Goal: Task Accomplishment & Management: Use online tool/utility

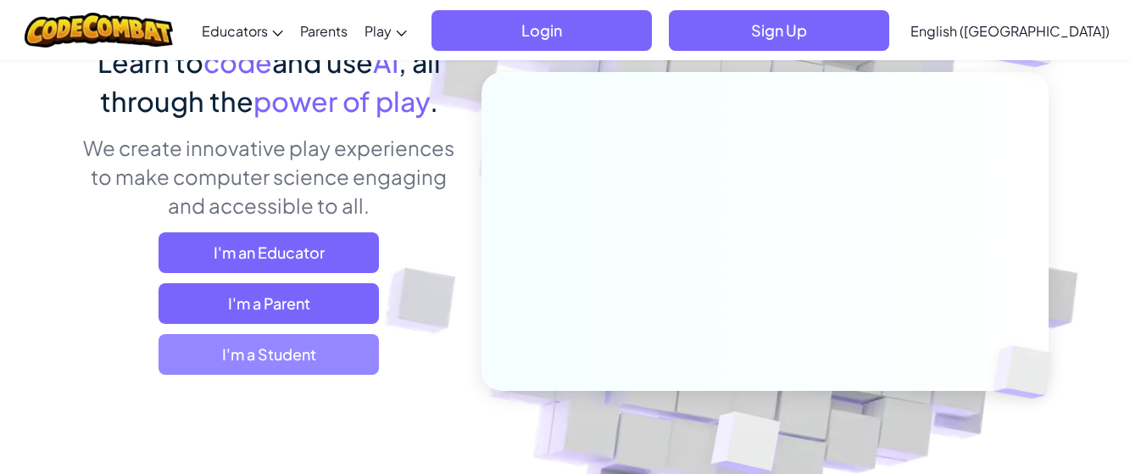
scroll to position [170, 0]
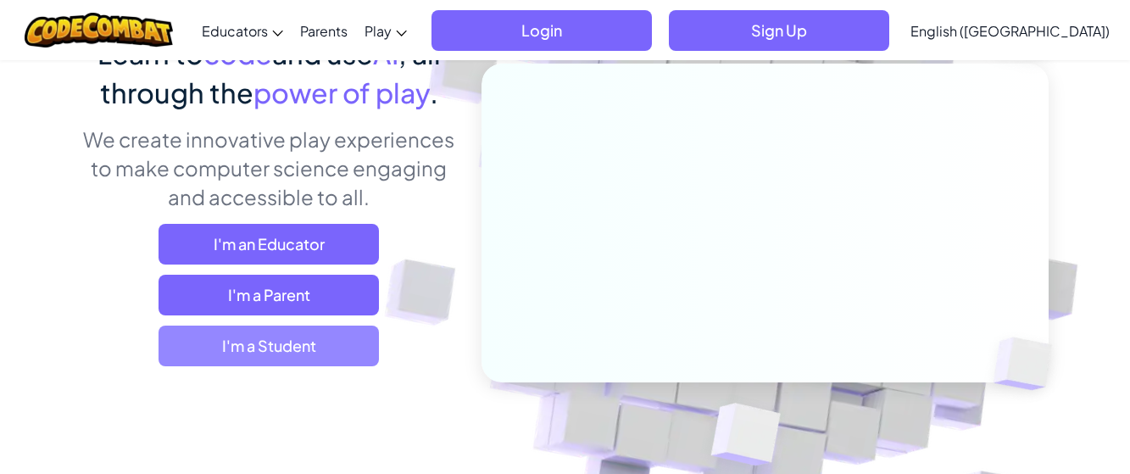
click at [243, 350] on span "I'm a Student" at bounding box center [269, 346] width 220 height 41
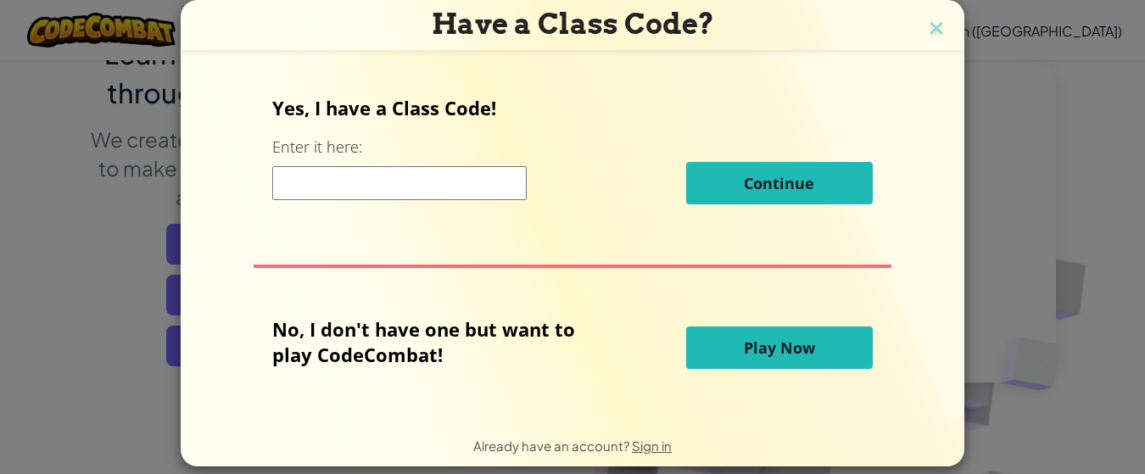
click at [942, 35] on div "Have a Class Code?" at bounding box center [573, 25] width 784 height 50
click at [930, 25] on img at bounding box center [936, 29] width 22 height 25
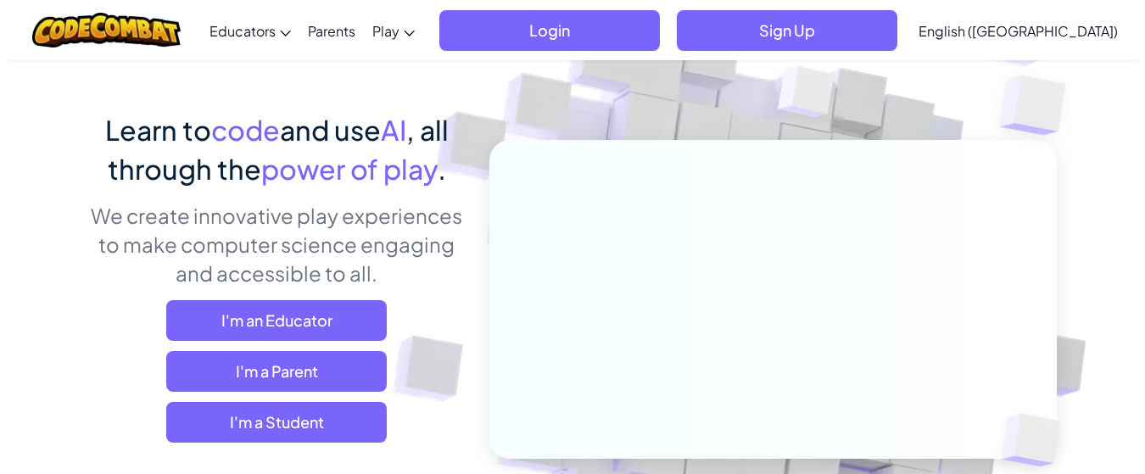
scroll to position [0, 0]
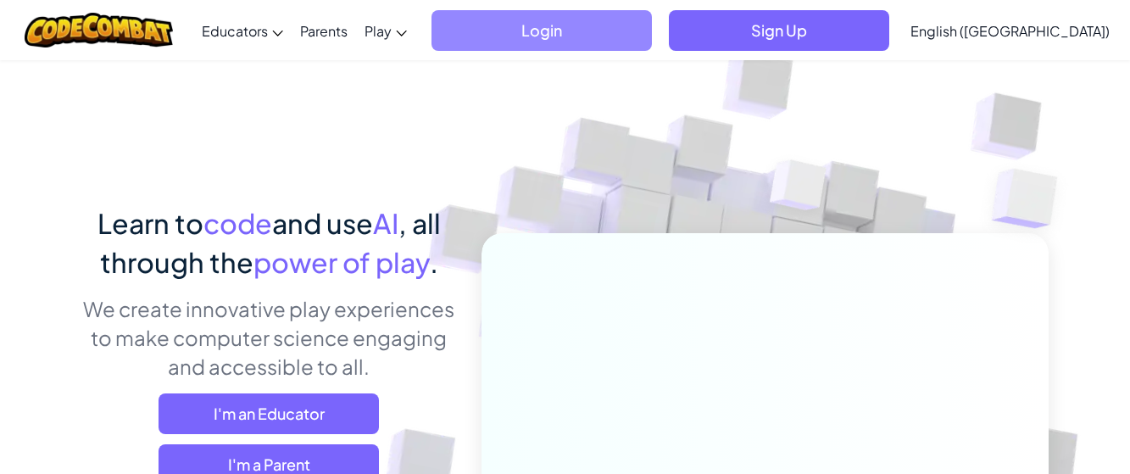
click at [652, 25] on span "Login" at bounding box center [542, 30] width 220 height 41
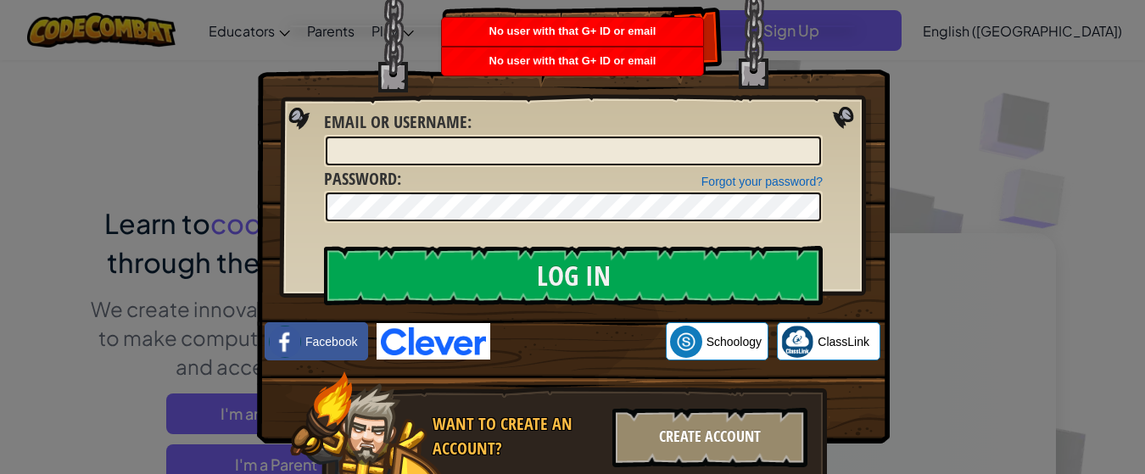
click at [674, 434] on div "Create Account" at bounding box center [709, 437] width 195 height 59
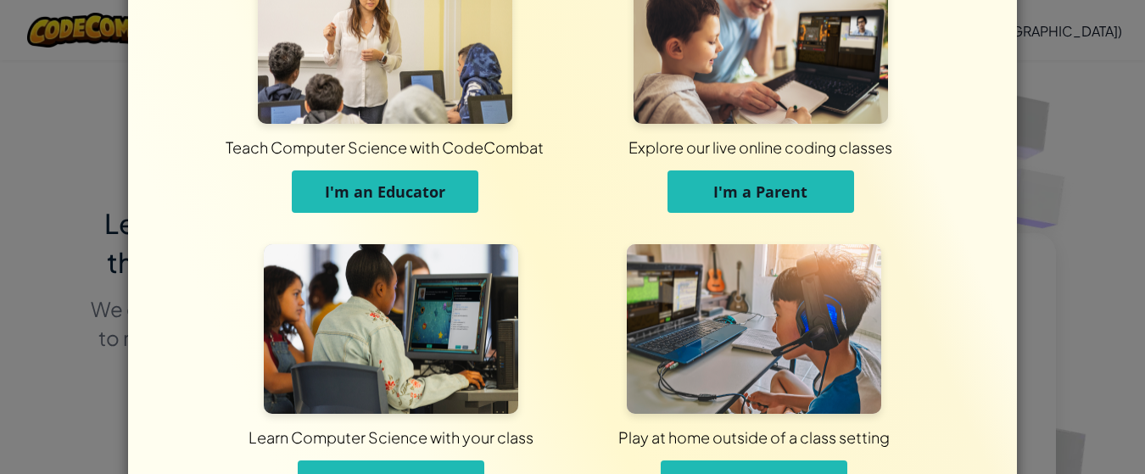
scroll to position [170, 0]
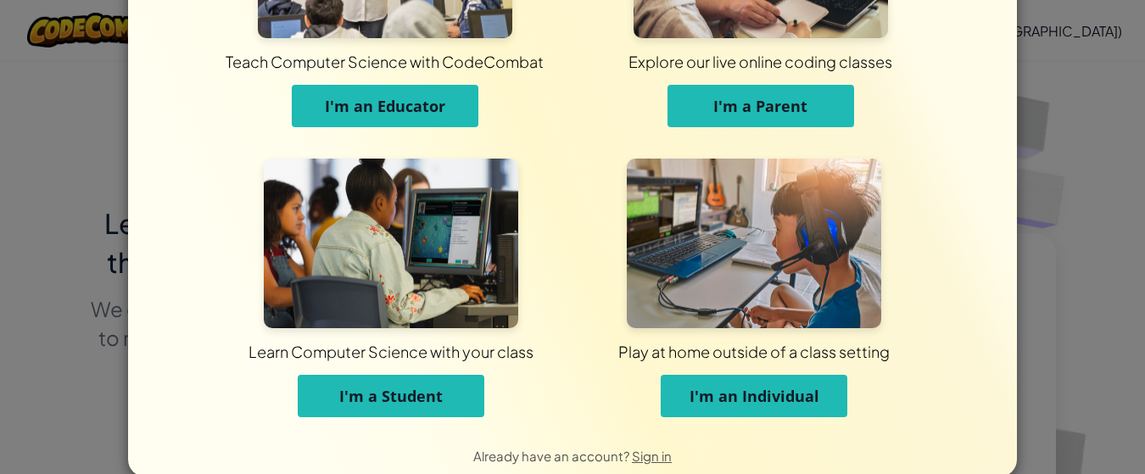
click at [720, 406] on button "I'm an Individual" at bounding box center [754, 396] width 187 height 42
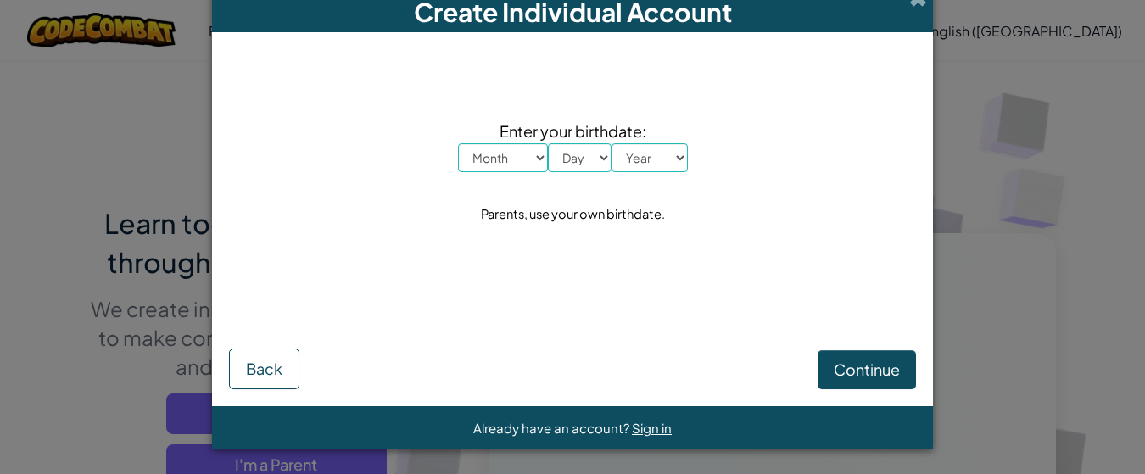
scroll to position [18, 0]
click at [506, 148] on select "Month January February March April May June July August September October Novem…" at bounding box center [503, 157] width 90 height 29
select select "10"
click at [458, 143] on select "Month January February March April May June July August September October Novem…" at bounding box center [503, 157] width 90 height 29
click at [566, 148] on select "Day 1 2 3 4 5 6 7 8 9 10 11 12 13 14 15 16 17 18 19 20 21 22 23 24 25 26 27 28 …" at bounding box center [580, 157] width 64 height 29
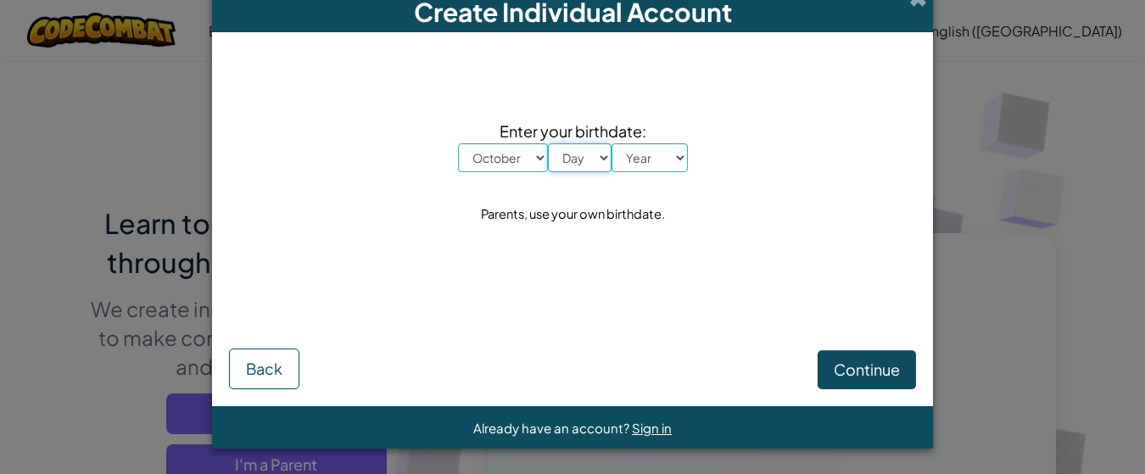
select select "5"
click at [548, 143] on select "Day 1 2 3 4 5 6 7 8 9 10 11 12 13 14 15 16 17 18 19 20 21 22 23 24 25 26 27 28 …" at bounding box center [580, 157] width 64 height 29
click at [628, 150] on select "Year [DATE] 2024 2023 2022 2021 2020 2019 2018 2017 2016 2015 2014 2013 2012 20…" at bounding box center [649, 157] width 76 height 29
select select "2012"
click at [611, 143] on select "Year [DATE] 2024 2023 2022 2021 2020 2019 2018 2017 2016 2015 2014 2013 2012 20…" at bounding box center [649, 157] width 76 height 29
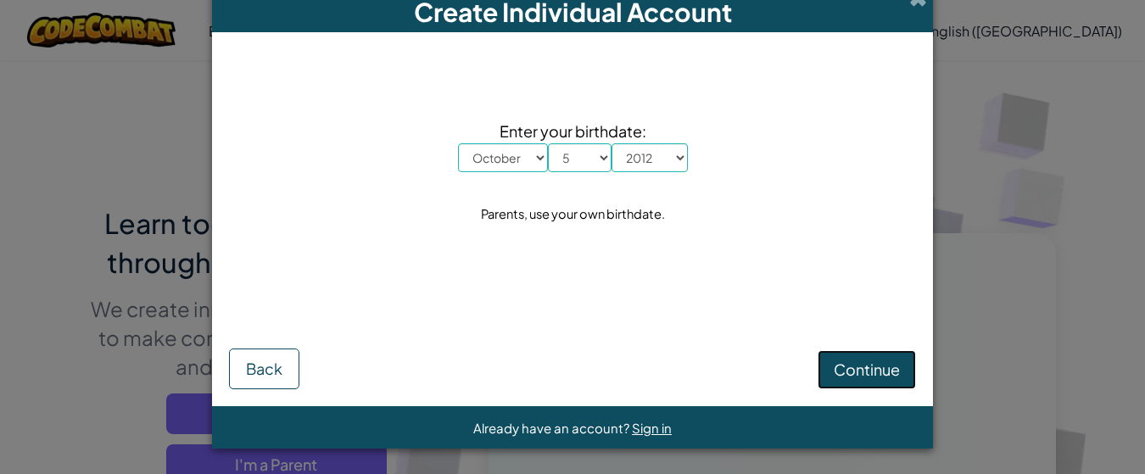
click at [837, 371] on span "Continue" at bounding box center [867, 370] width 66 height 20
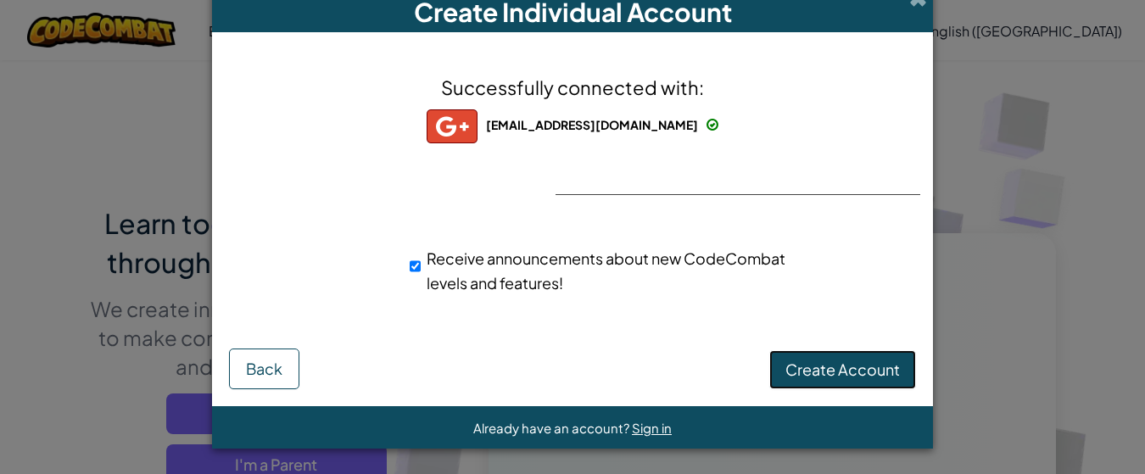
click at [807, 360] on span "Create Account" at bounding box center [842, 370] width 114 height 20
click at [807, 360] on button "Create Account" at bounding box center [842, 369] width 147 height 39
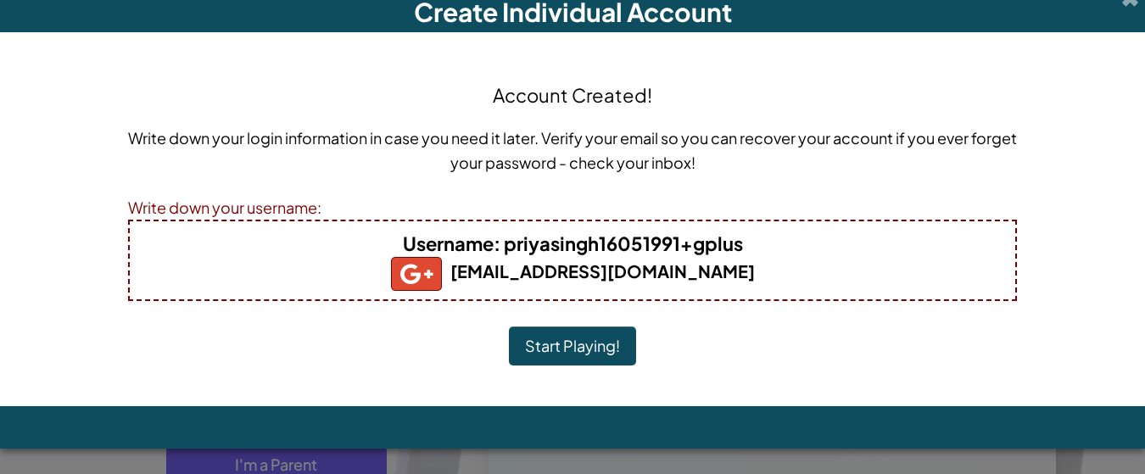
click at [591, 235] on b "Username : priyasingh16051991+gplus" at bounding box center [573, 243] width 340 height 24
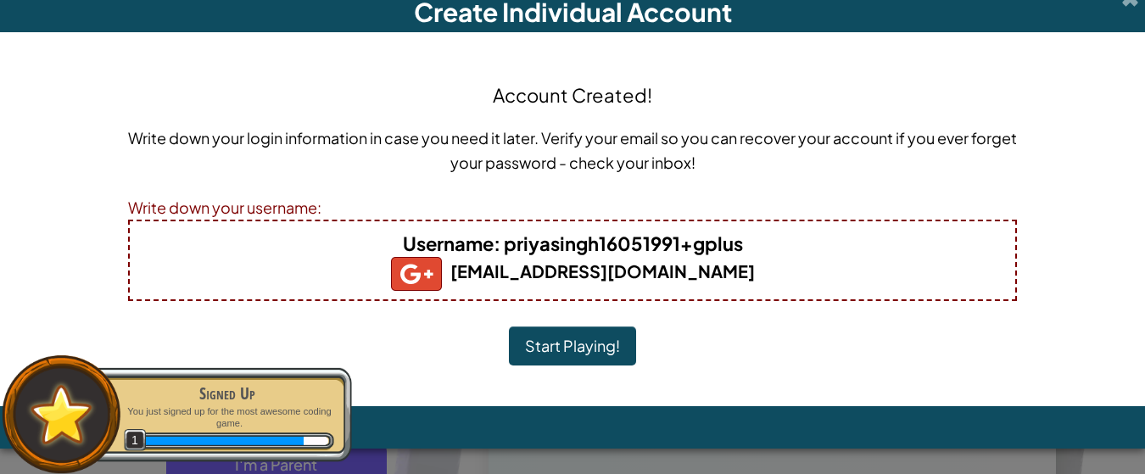
click at [619, 247] on b "Username : priyasingh16051991+gplus" at bounding box center [573, 243] width 340 height 24
click at [588, 332] on button "Start Playing!" at bounding box center [572, 345] width 127 height 39
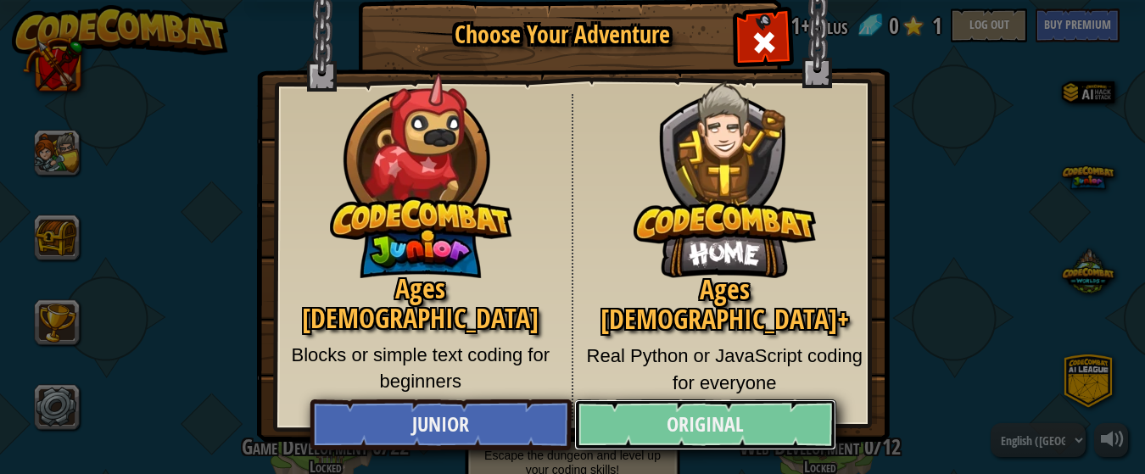
click at [633, 413] on link "Original" at bounding box center [704, 424] width 261 height 51
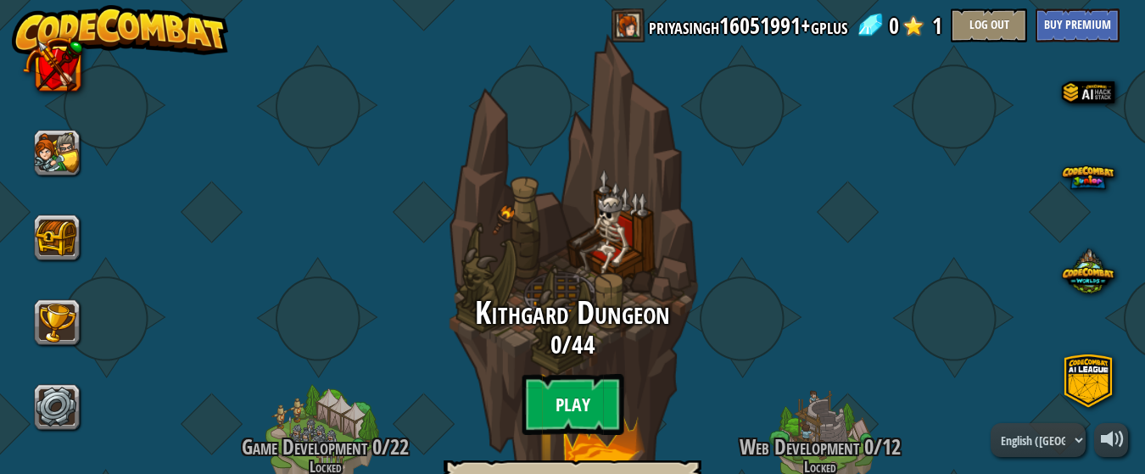
click at [564, 395] on btn "Play" at bounding box center [573, 404] width 102 height 61
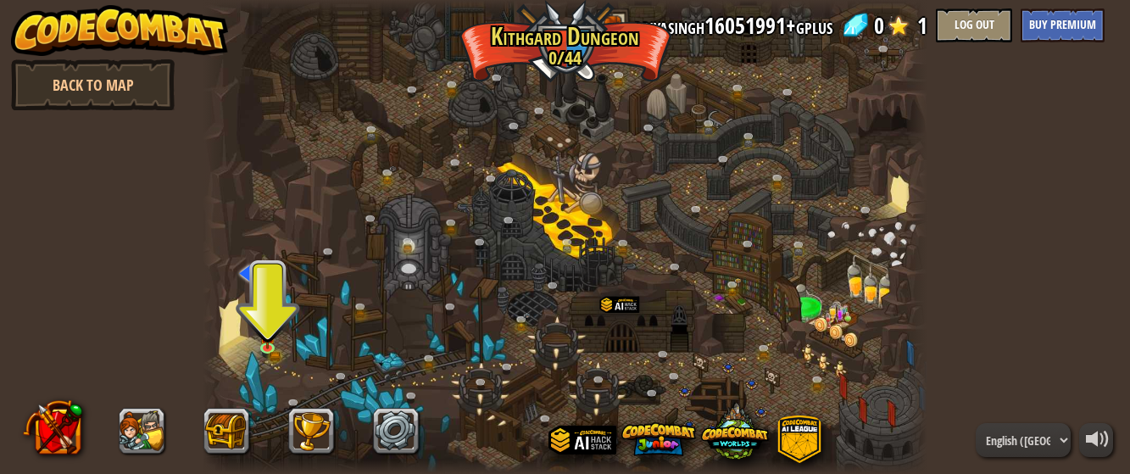
click at [258, 385] on div at bounding box center [565, 237] width 725 height 474
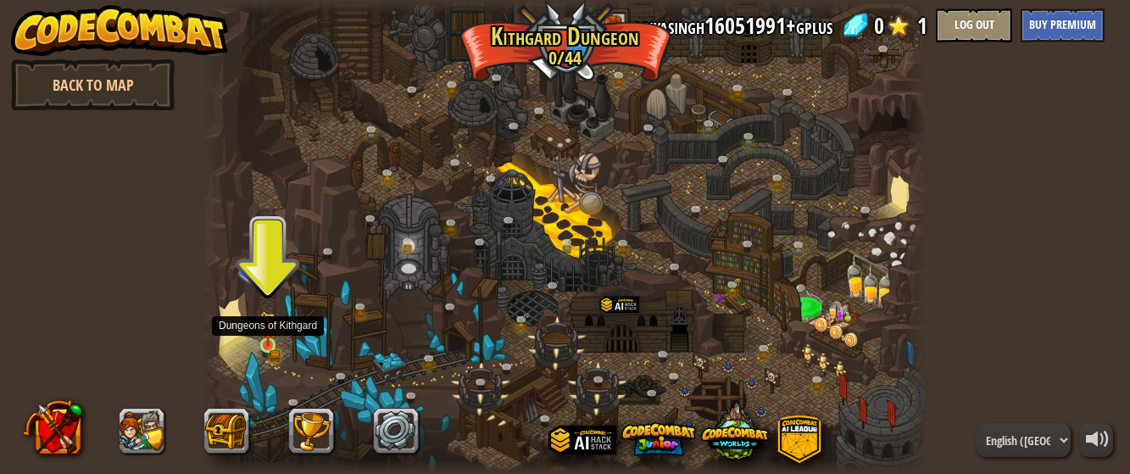
click at [267, 337] on img at bounding box center [268, 328] width 16 height 35
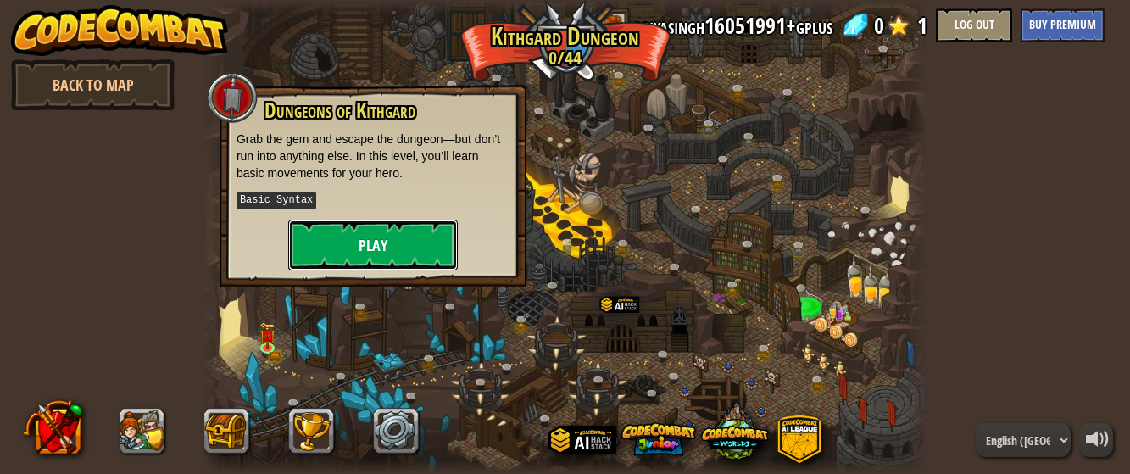
click at [341, 240] on button "Play" at bounding box center [373, 245] width 170 height 51
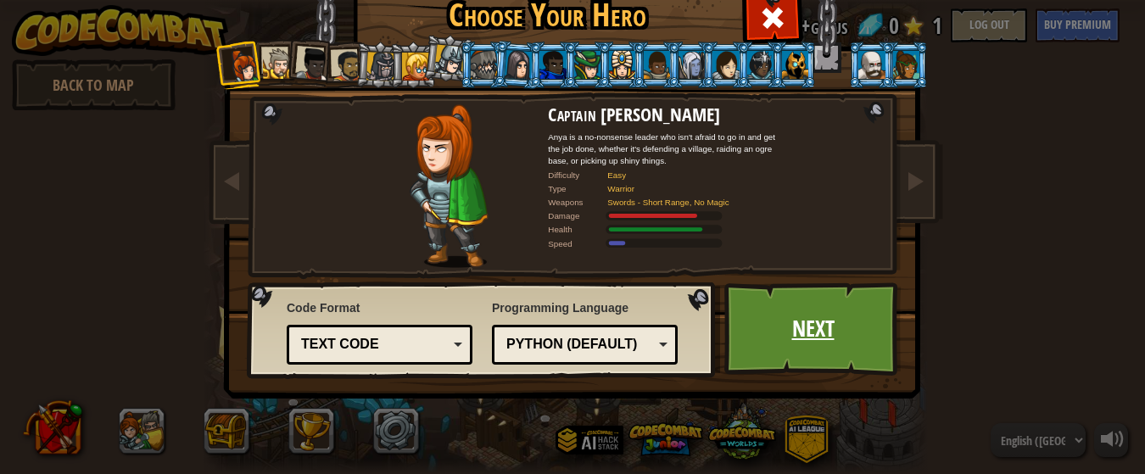
click at [785, 343] on link "Next" at bounding box center [812, 328] width 177 height 93
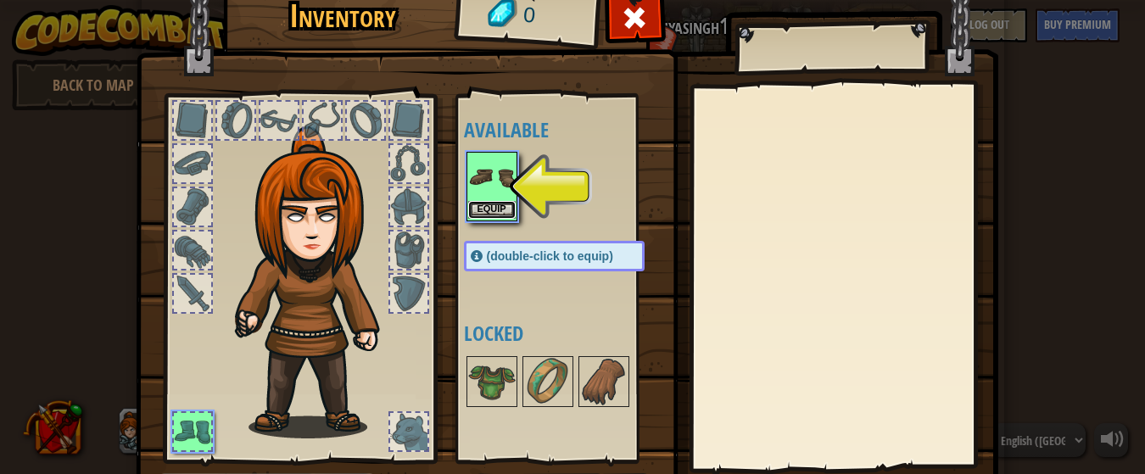
click at [485, 212] on button "Equip" at bounding box center [491, 210] width 47 height 18
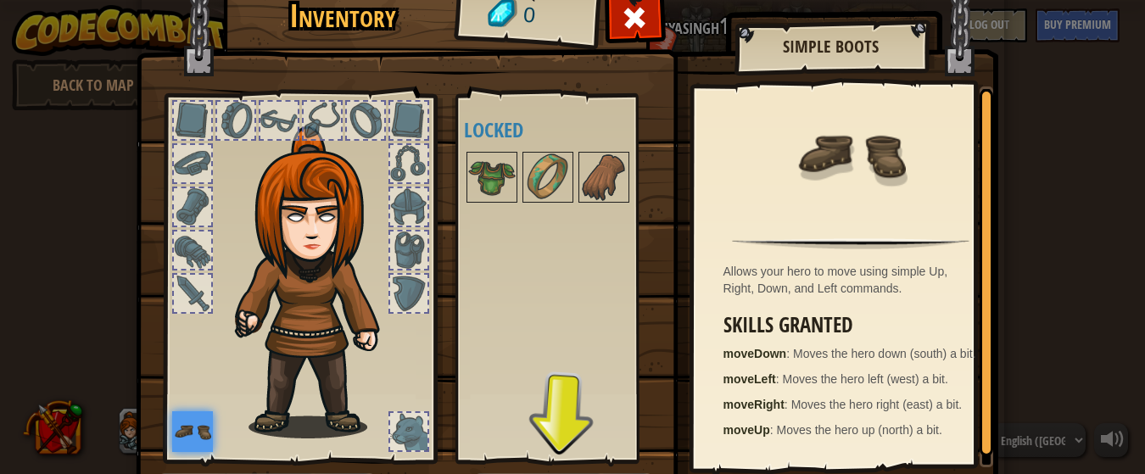
click at [545, 426] on div "Available Equip (double-click to equip) Locked" at bounding box center [571, 279] width 215 height 354
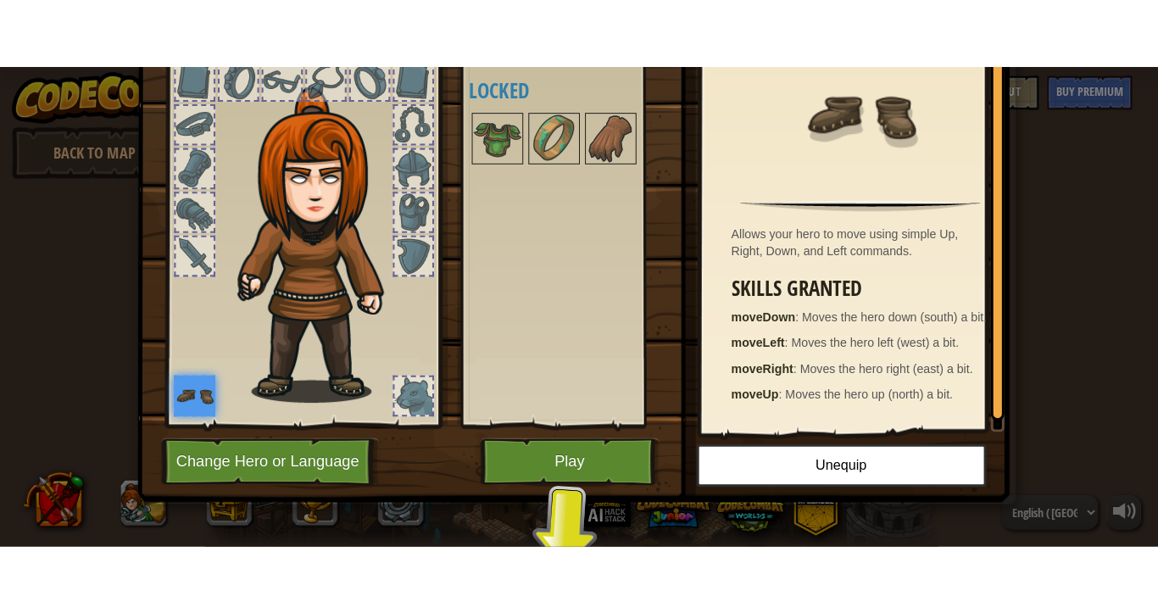
scroll to position [111, 0]
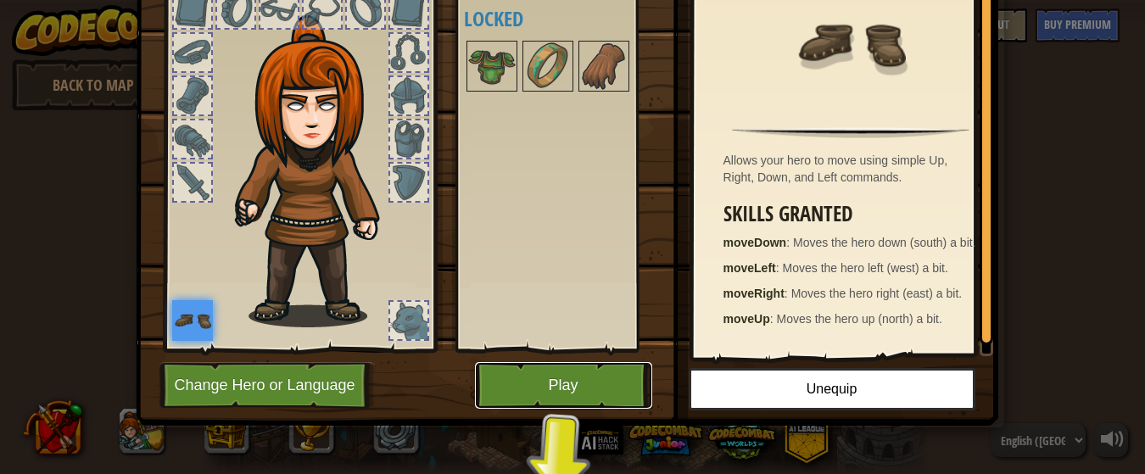
click at [557, 389] on button "Play" at bounding box center [563, 385] width 177 height 47
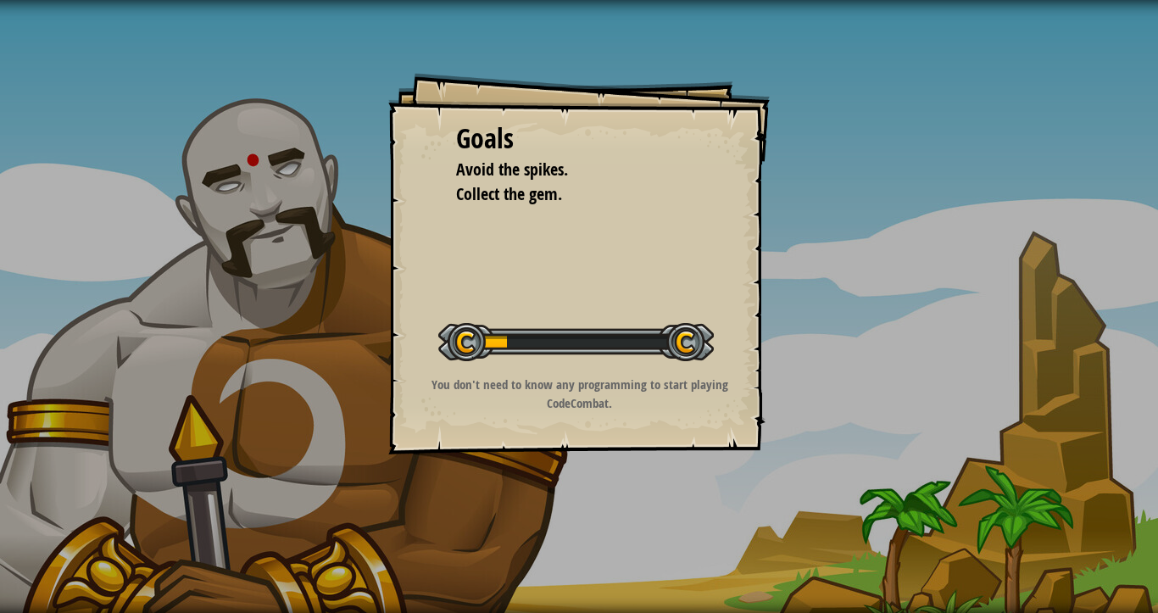
click at [607, 223] on div "Goals Avoid the spikes. Collect the gem. Start Level Error loading from server.…" at bounding box center [579, 264] width 382 height 382
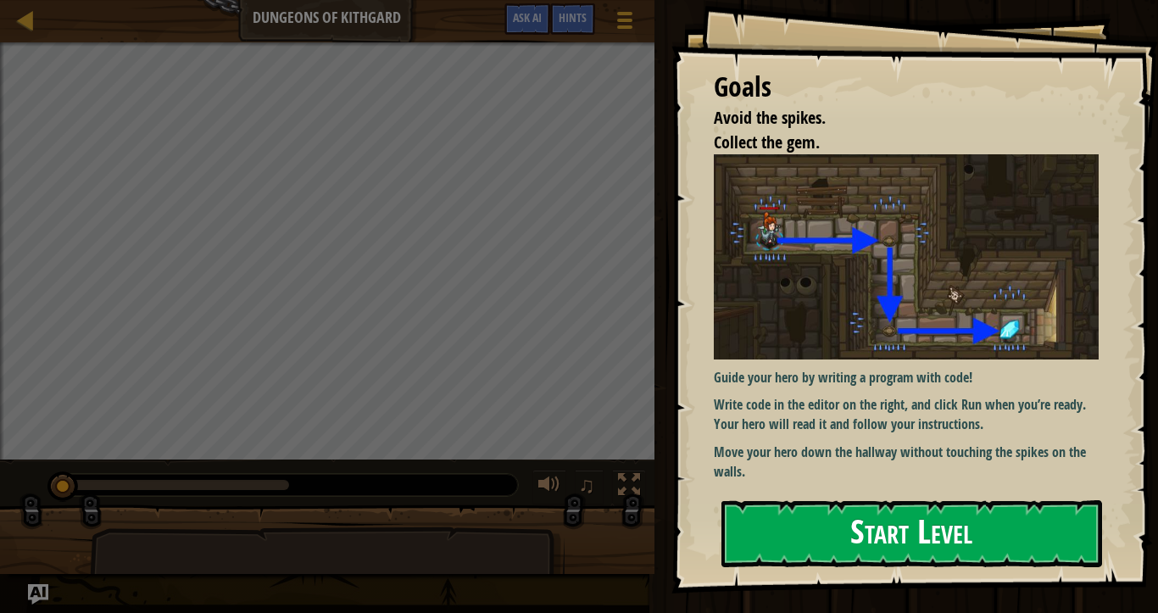
click at [964, 315] on img at bounding box center [913, 256] width 399 height 204
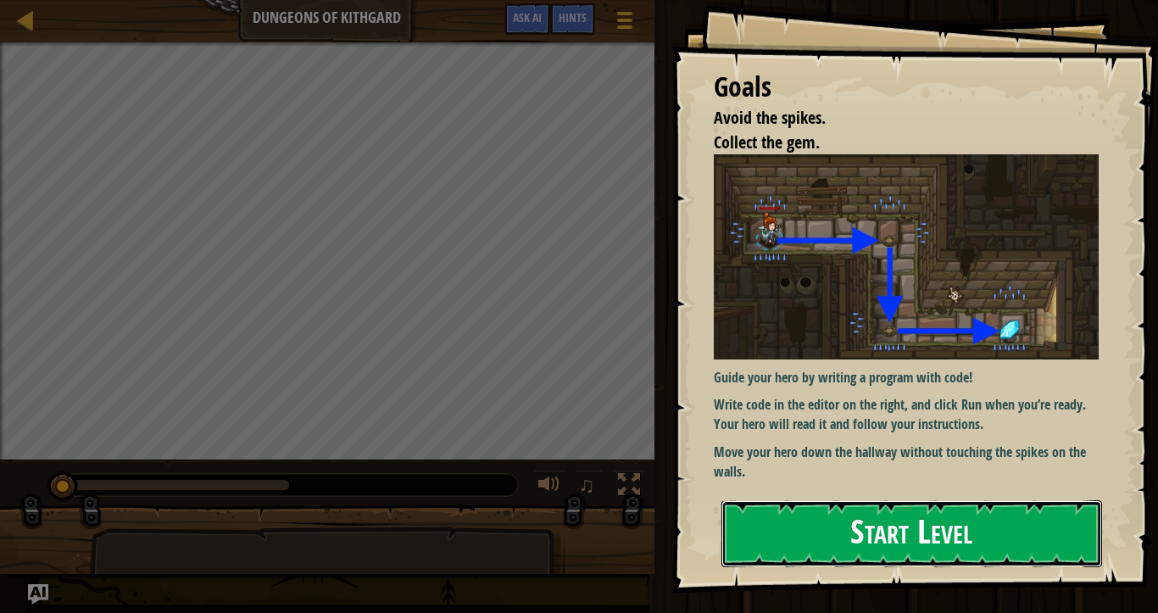
click at [806, 473] on button "Start Level" at bounding box center [912, 533] width 381 height 67
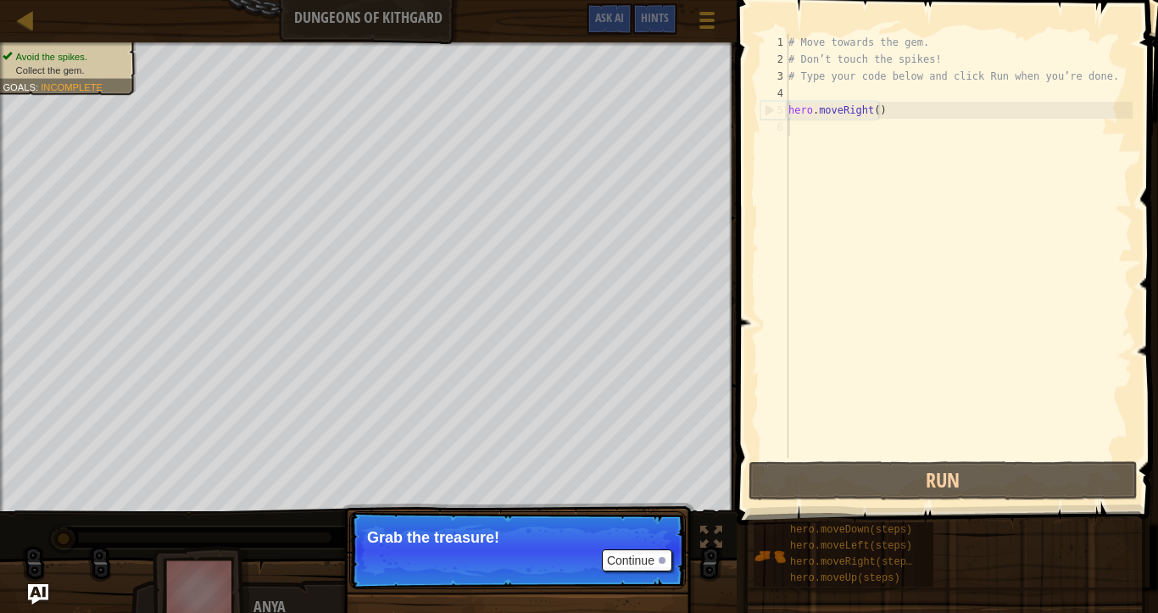
click at [644, 473] on p "Continue Grab the treasure!" at bounding box center [517, 550] width 337 height 78
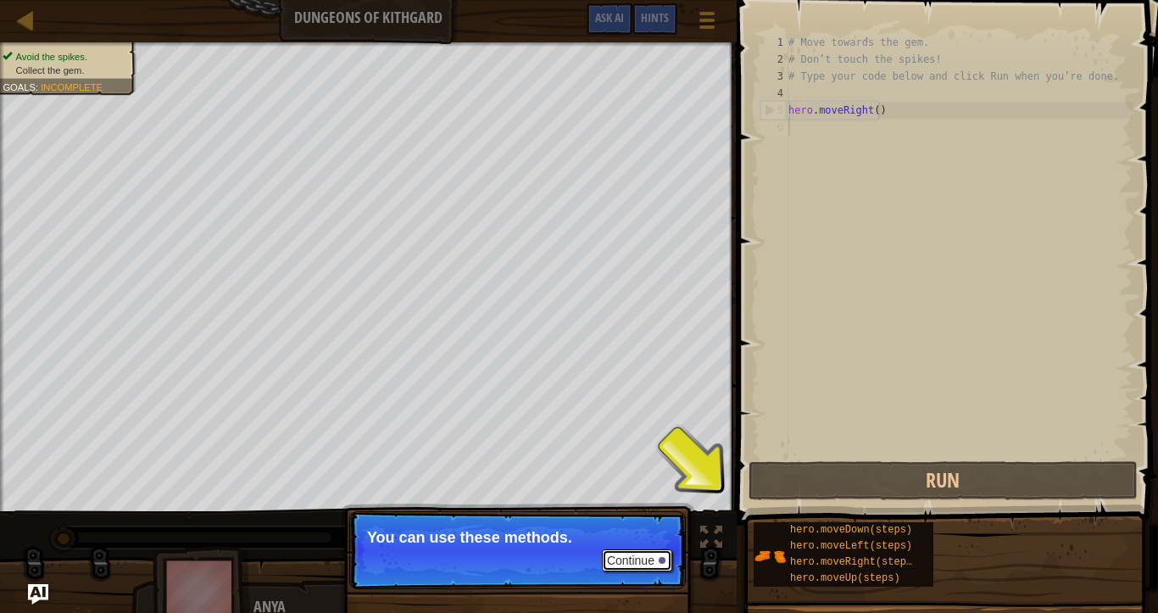
click at [640, 473] on button "Continue" at bounding box center [637, 560] width 70 height 22
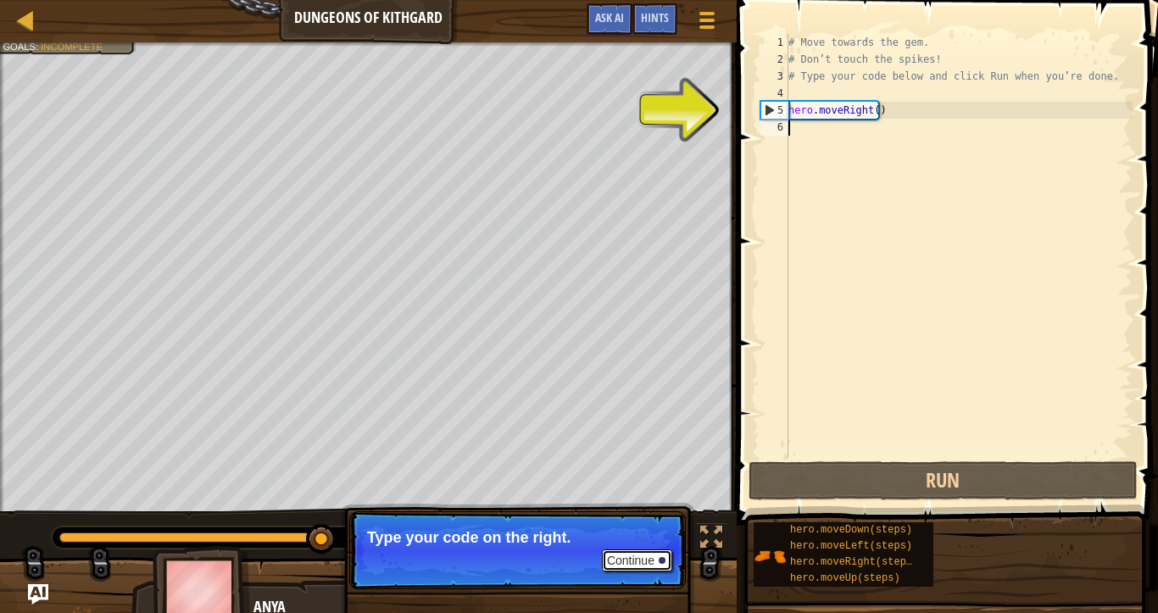
click at [648, 473] on button "Continue" at bounding box center [637, 560] width 70 height 22
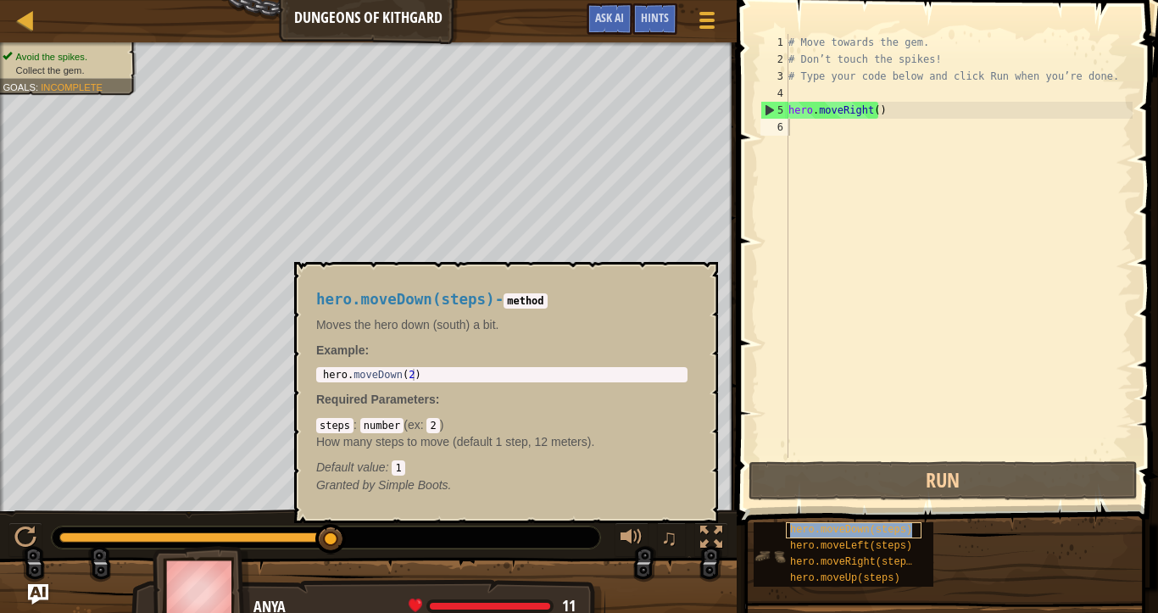
click at [824, 473] on span "hero.moveDown(steps)" at bounding box center [851, 530] width 122 height 12
click at [792, 125] on div "# Move towards the gem. # Don’t touch the spikes! # Type your code below and cl…" at bounding box center [959, 263] width 348 height 458
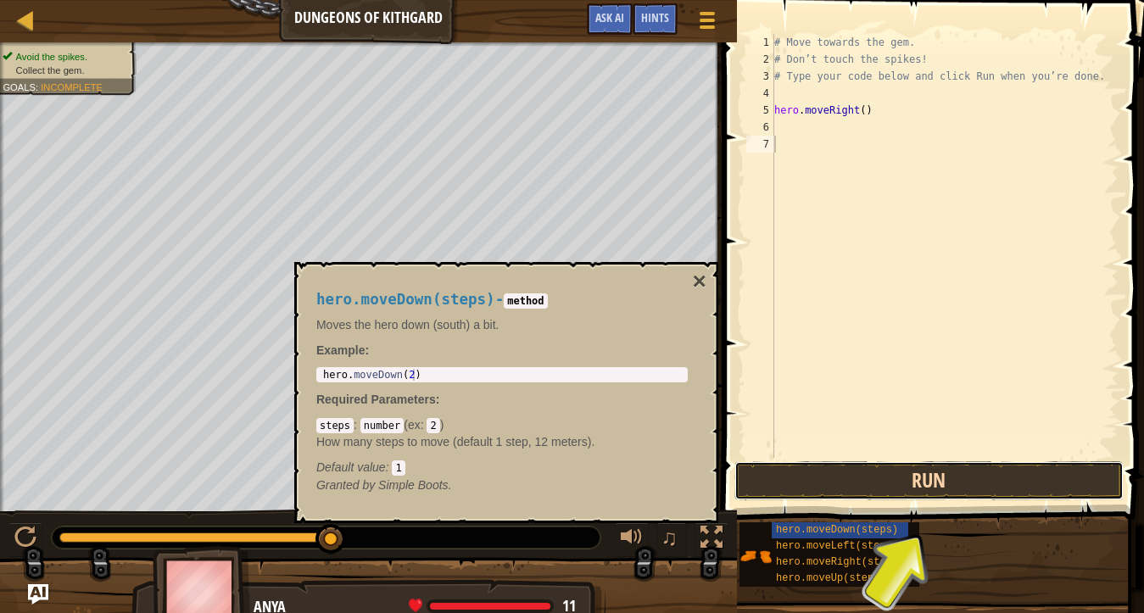
click at [926, 473] on button "Run" at bounding box center [928, 480] width 389 height 39
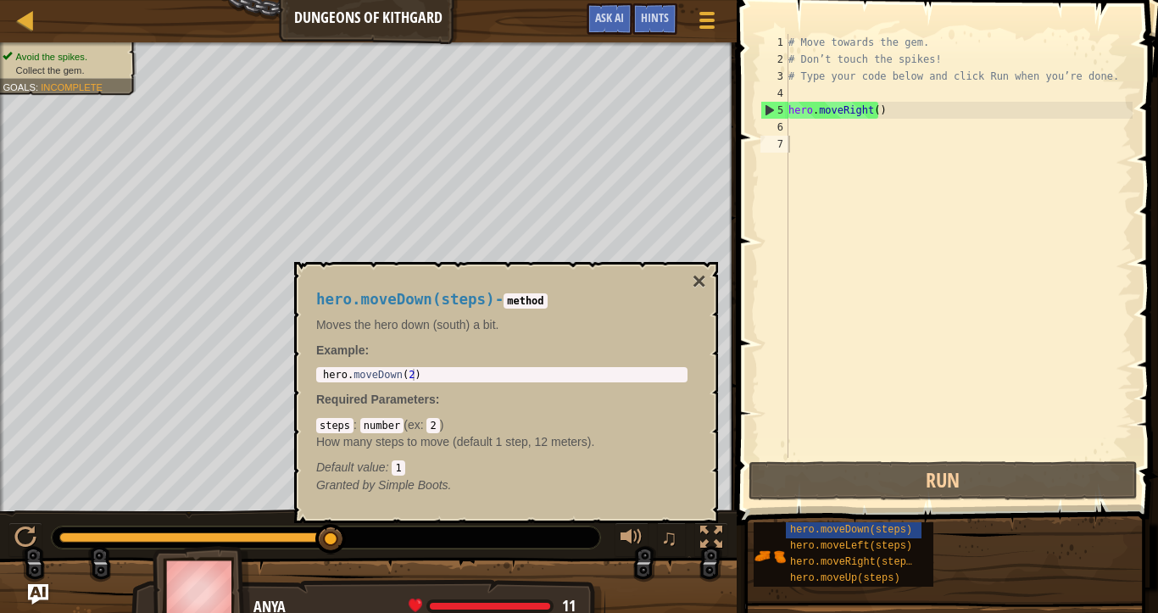
click at [825, 133] on div "# Move towards the gem. # Don’t touch the spikes! # Type your code below and cl…" at bounding box center [959, 263] width 348 height 458
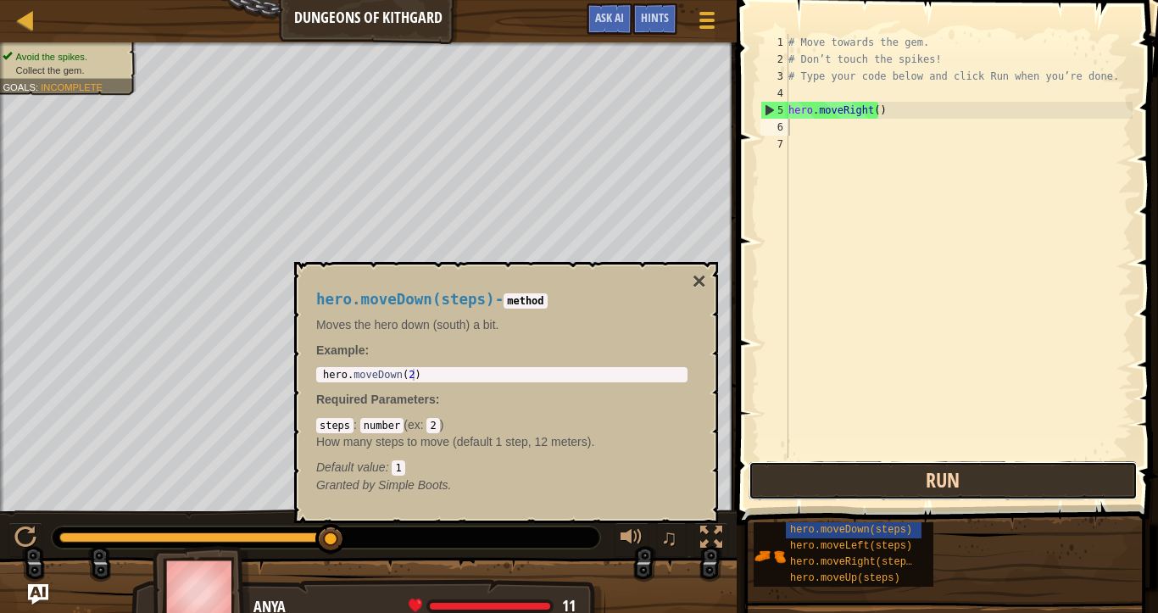
click at [812, 473] on button "Run" at bounding box center [943, 480] width 389 height 39
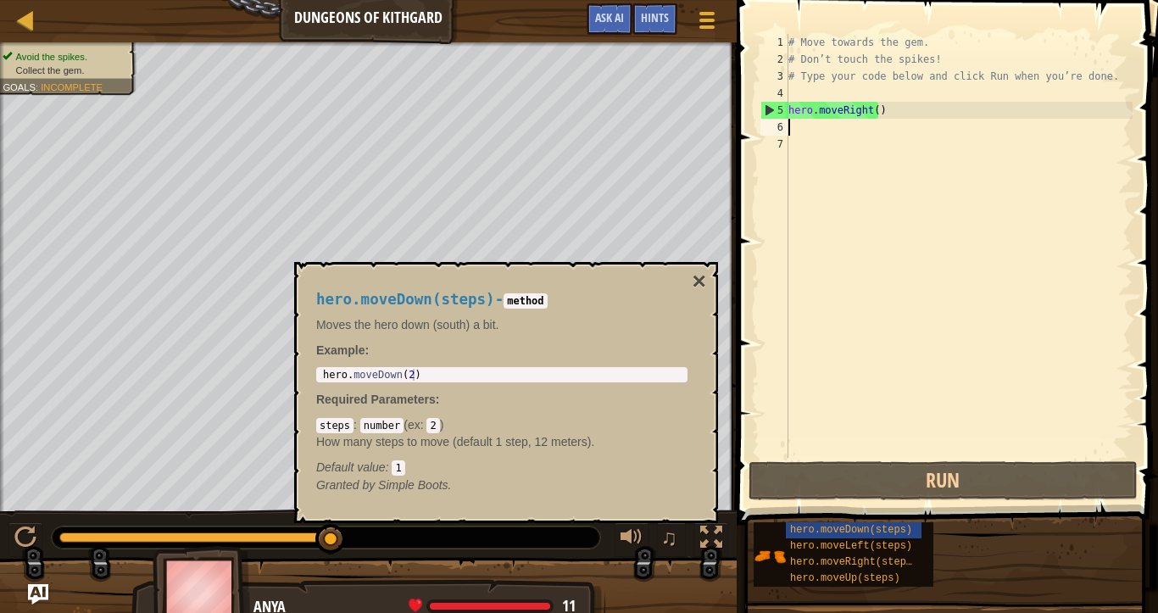
drag, startPoint x: 802, startPoint y: 123, endPoint x: 821, endPoint y: 129, distance: 19.6
click at [821, 129] on div "# Move towards the gem. # Don’t touch the spikes! # Type your code below and cl…" at bounding box center [959, 263] width 348 height 458
drag, startPoint x: 821, startPoint y: 129, endPoint x: 795, endPoint y: 122, distance: 27.1
click at [795, 122] on div "# Move towards the gem. # Don’t touch the spikes! # Type your code below and cl…" at bounding box center [959, 263] width 348 height 458
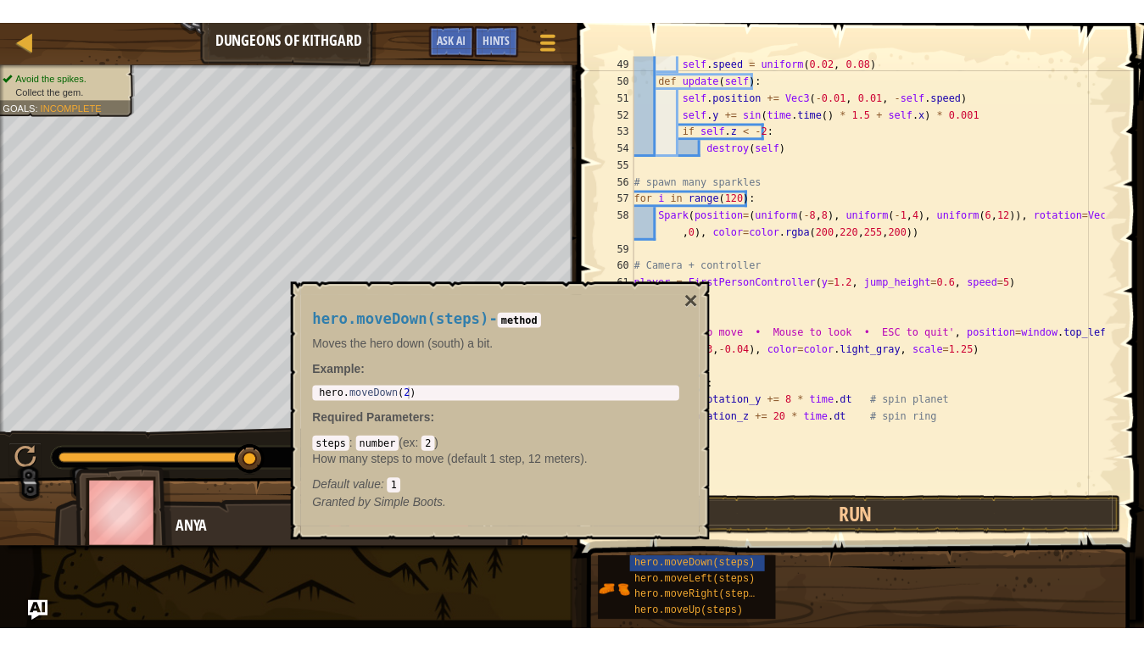
scroll to position [916, 0]
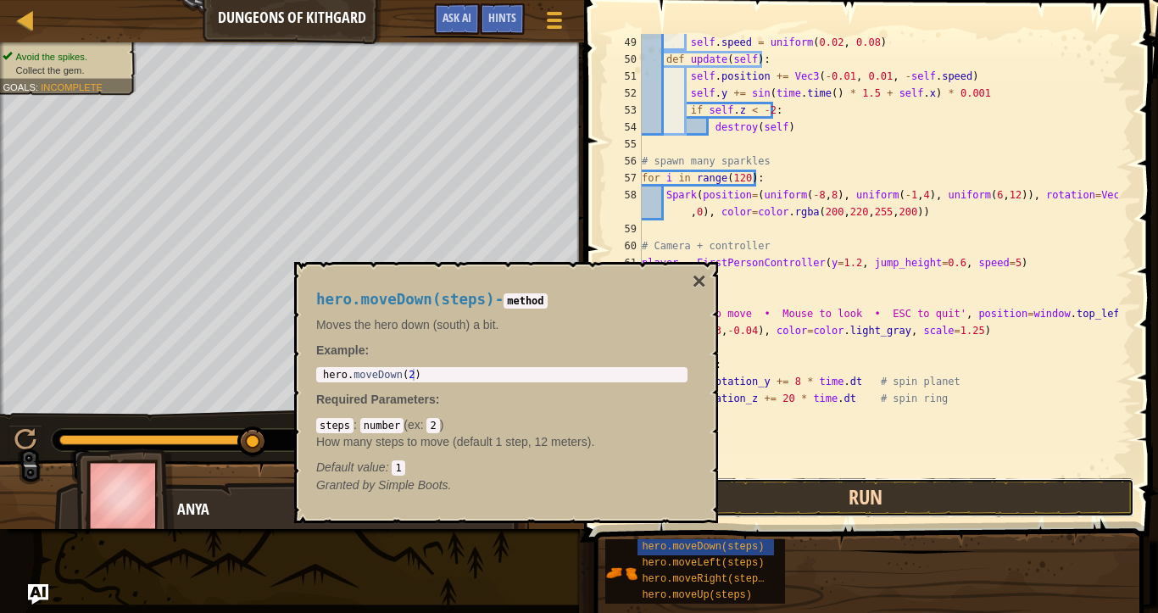
click at [818, 473] on button "Run" at bounding box center [866, 497] width 538 height 39
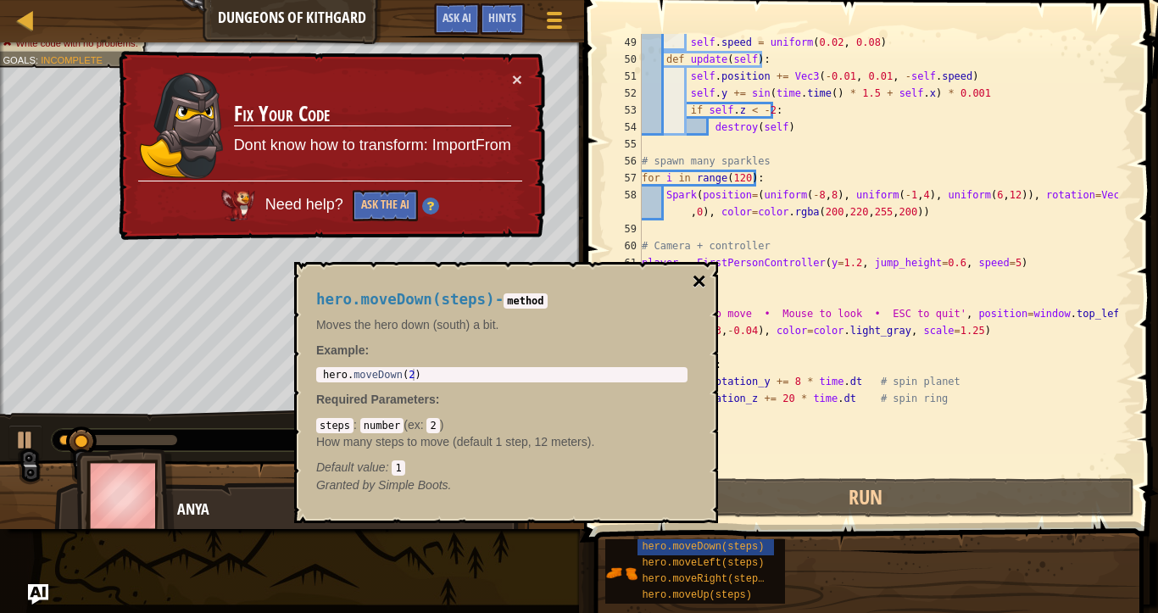
click at [700, 282] on button "×" at bounding box center [700, 282] width 14 height 24
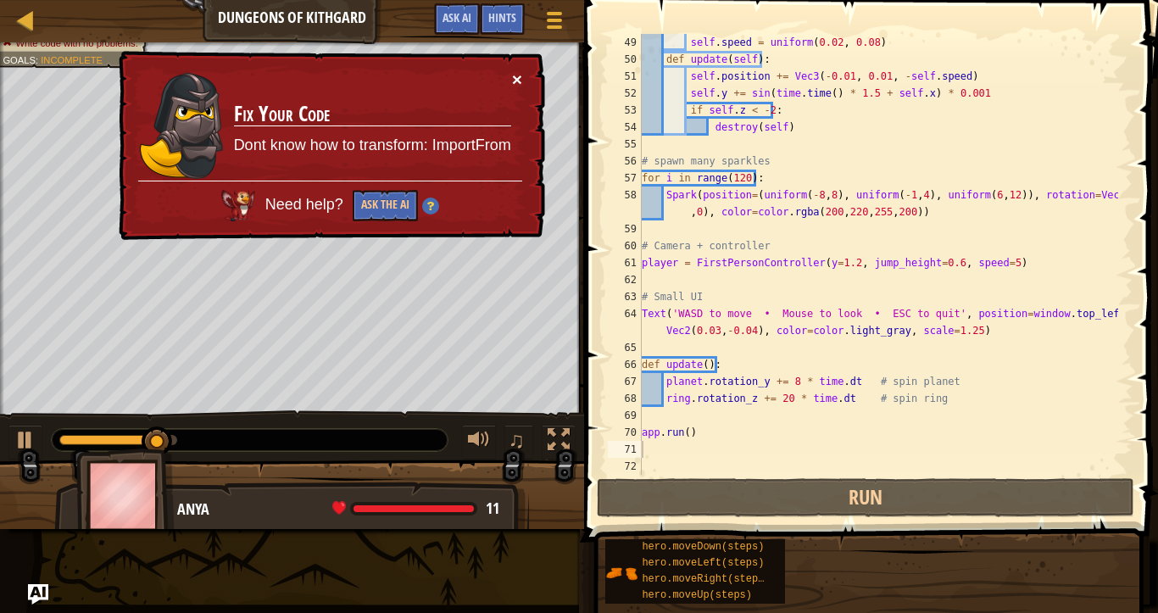
click at [520, 80] on button "×" at bounding box center [518, 82] width 11 height 18
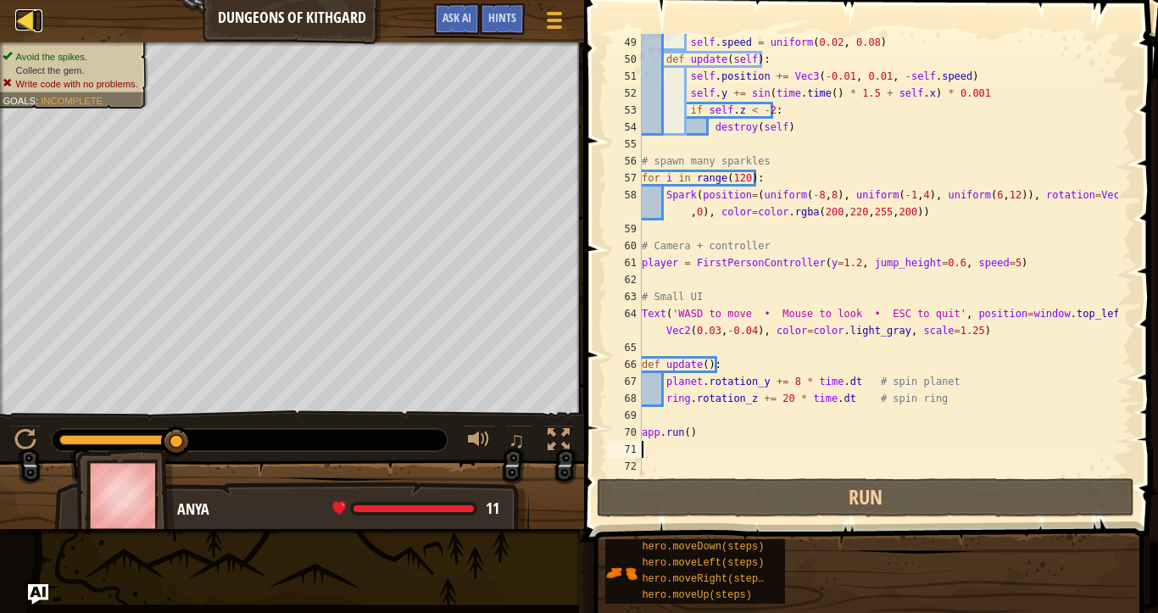
click at [25, 14] on div at bounding box center [25, 19] width 21 height 21
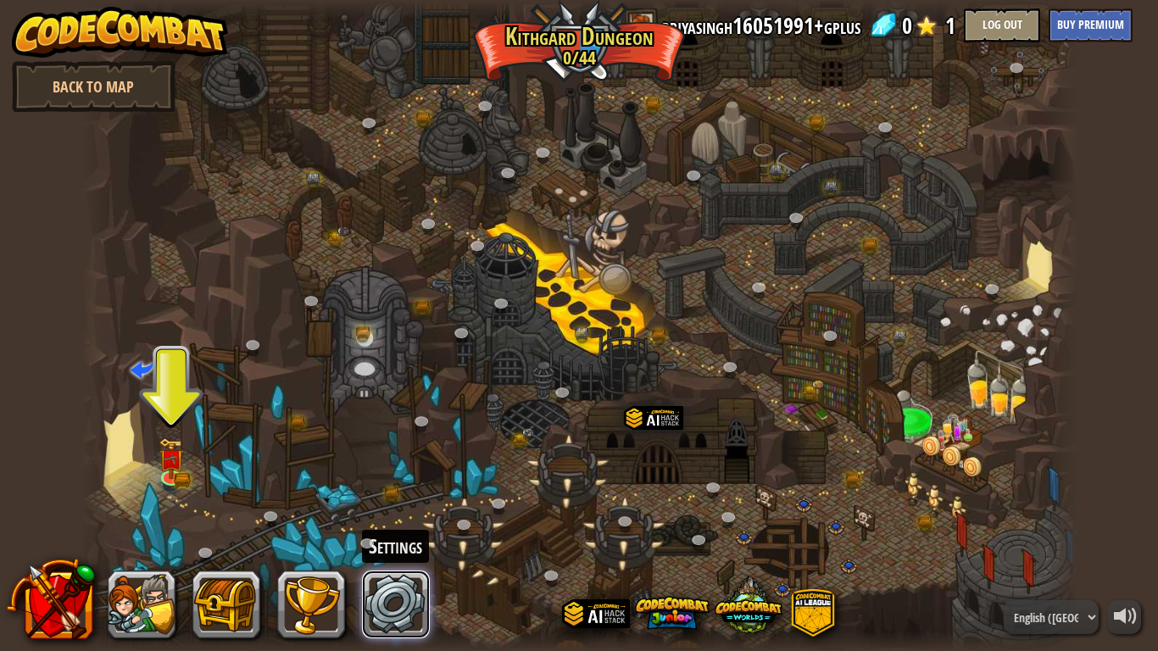
click at [380, 473] on link at bounding box center [396, 605] width 68 height 68
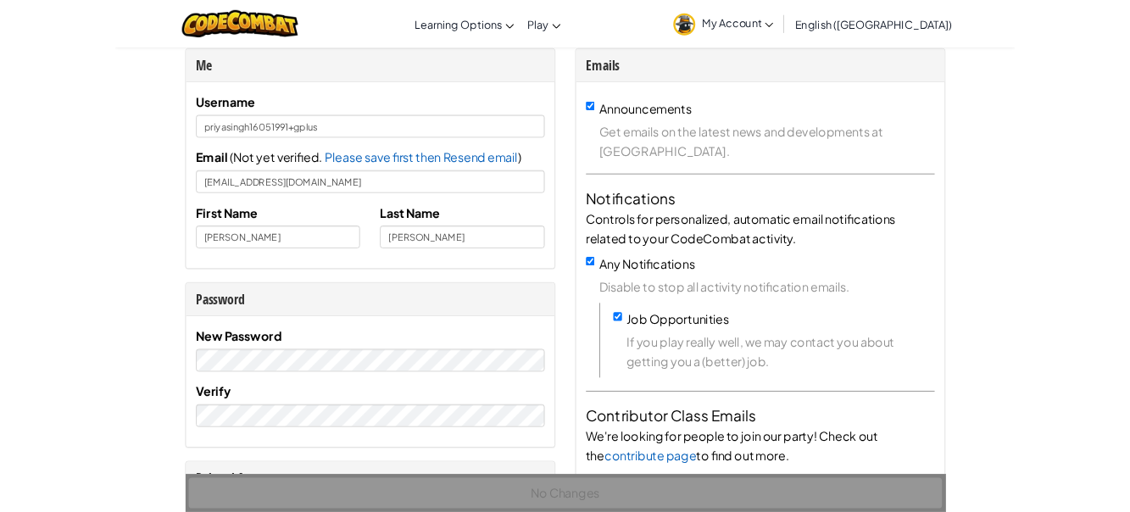
scroll to position [34, 0]
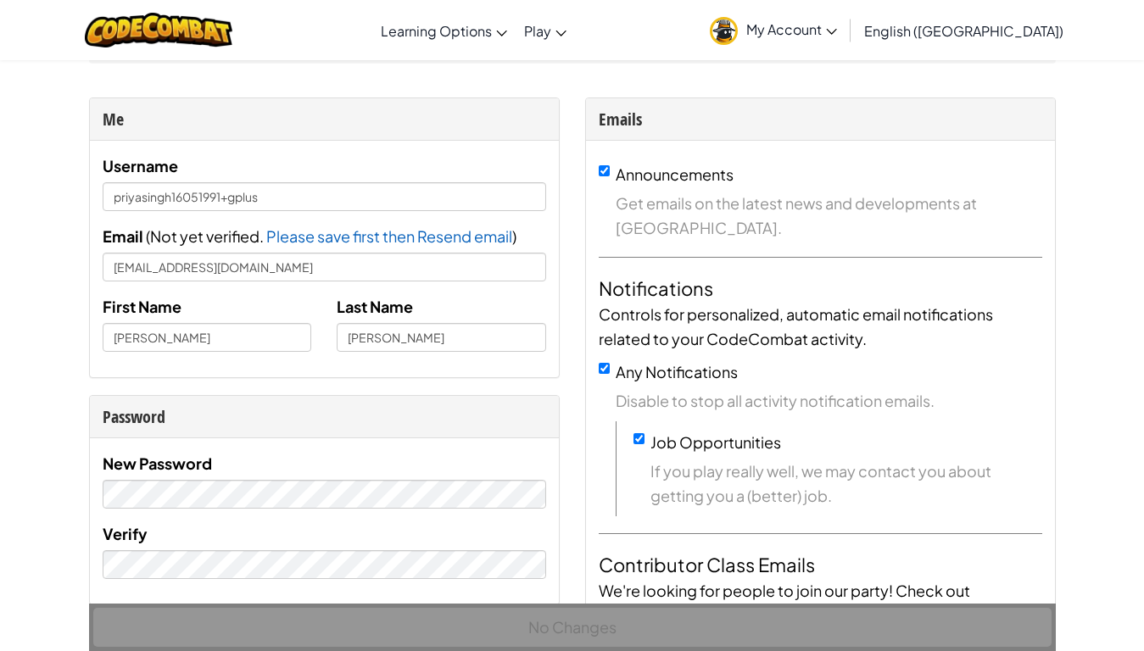
click at [1110, 0] on div "Toggle navigation Learning Options Live Online Classes Premium Self-Paced Play …" at bounding box center [572, 30] width 1152 height 60
drag, startPoint x: 1138, startPoint y: 71, endPoint x: 906, endPoint y: 542, distance: 524.9
drag, startPoint x: 906, startPoint y: 542, endPoint x: 0, endPoint y: 594, distance: 907.2
